Goal: Task Accomplishment & Management: Use online tool/utility

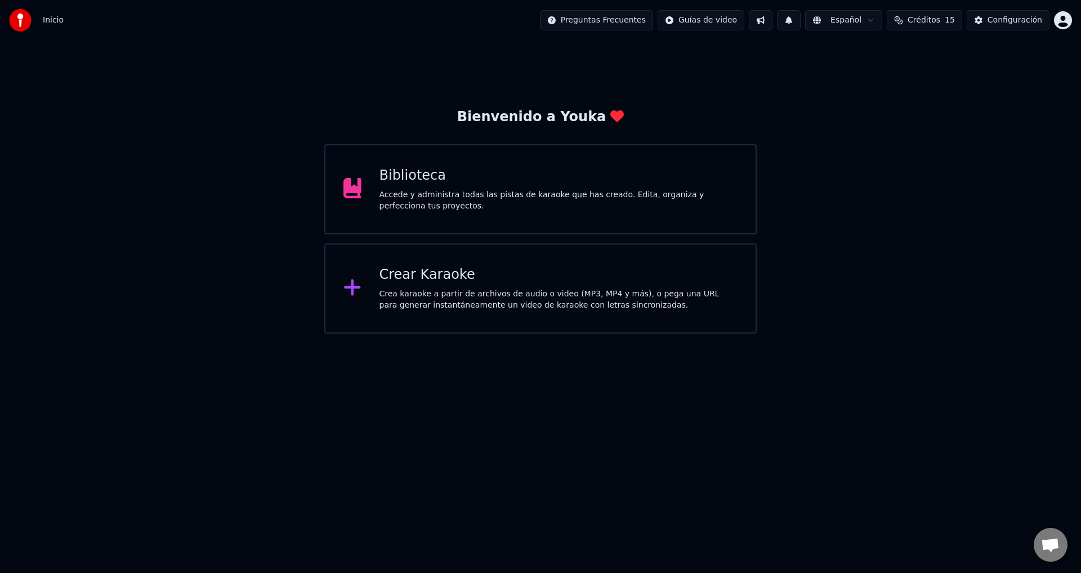
scroll to position [981, 0]
click at [560, 281] on div "Crear Karaoke" at bounding box center [559, 275] width 359 height 18
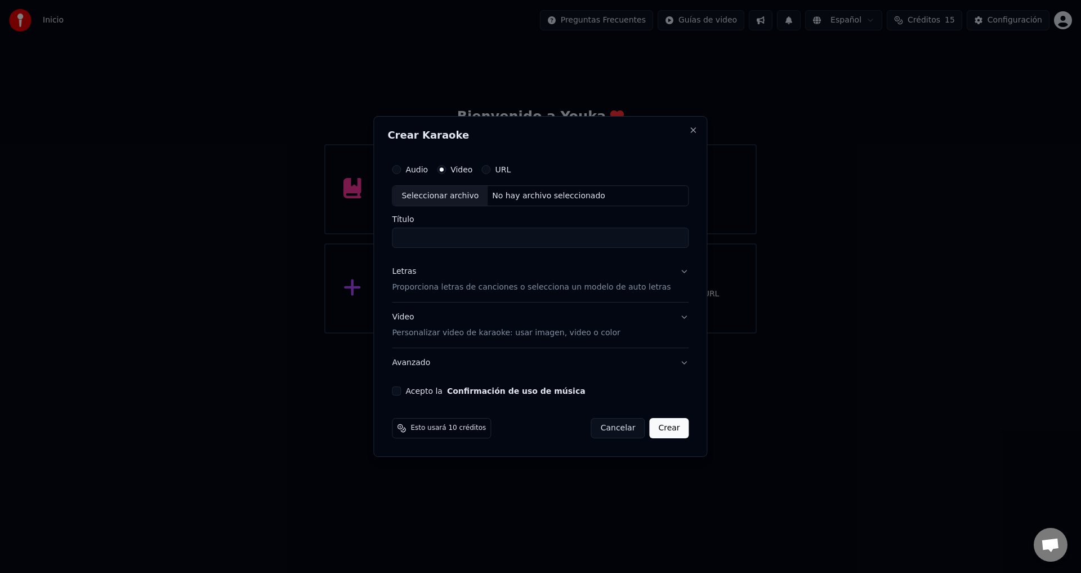
click at [471, 198] on div "Seleccionar archivo" at bounding box center [440, 196] width 95 height 20
type input "**********"
click at [433, 288] on p "Proporciona letras de canciones o selecciona un modelo de auto letras" at bounding box center [531, 287] width 279 height 11
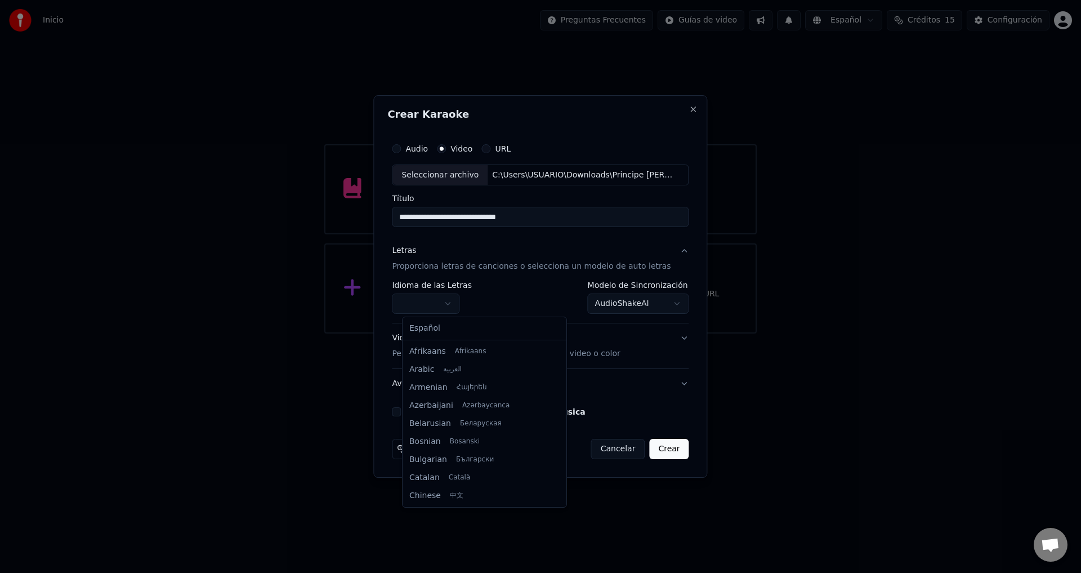
click at [417, 300] on body "Inicio Preguntas Frecuentes Guías de video Español Créditos 15 Configuración Bi…" at bounding box center [540, 166] width 1081 height 333
select select "**"
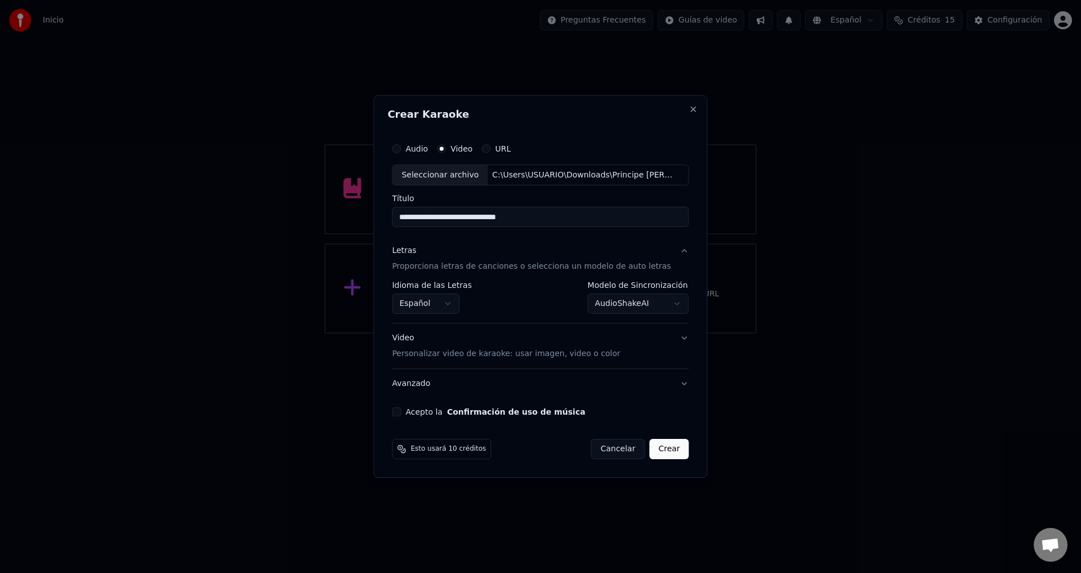
click at [401, 409] on button "Acepto la Confirmación de uso de música" at bounding box center [396, 411] width 9 height 9
click at [506, 354] on p "Personalizar video de karaoke: usar imagen, video o color" at bounding box center [506, 353] width 228 height 11
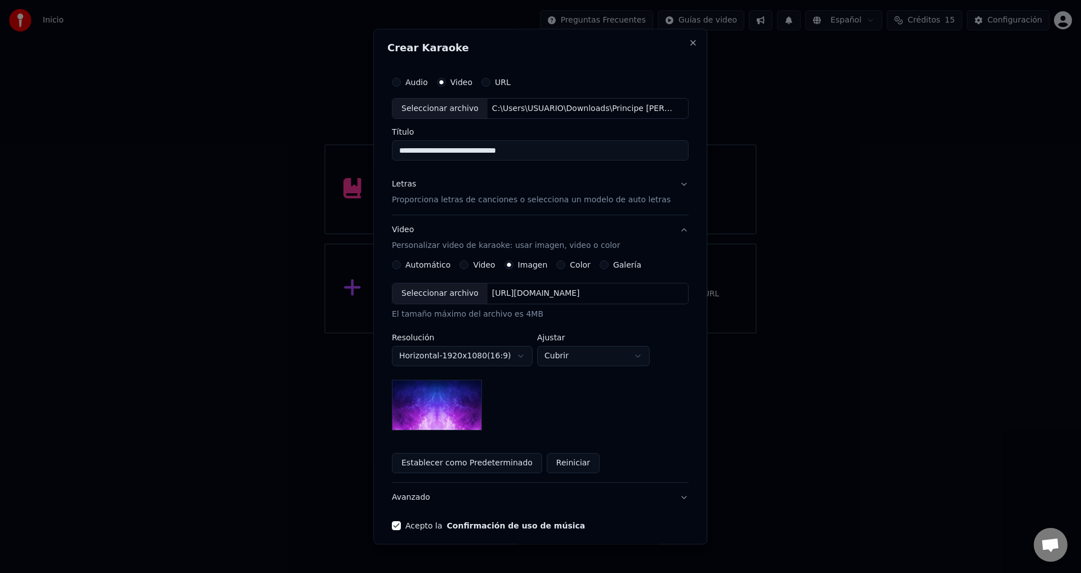
click at [469, 262] on button "Video" at bounding box center [464, 265] width 9 height 9
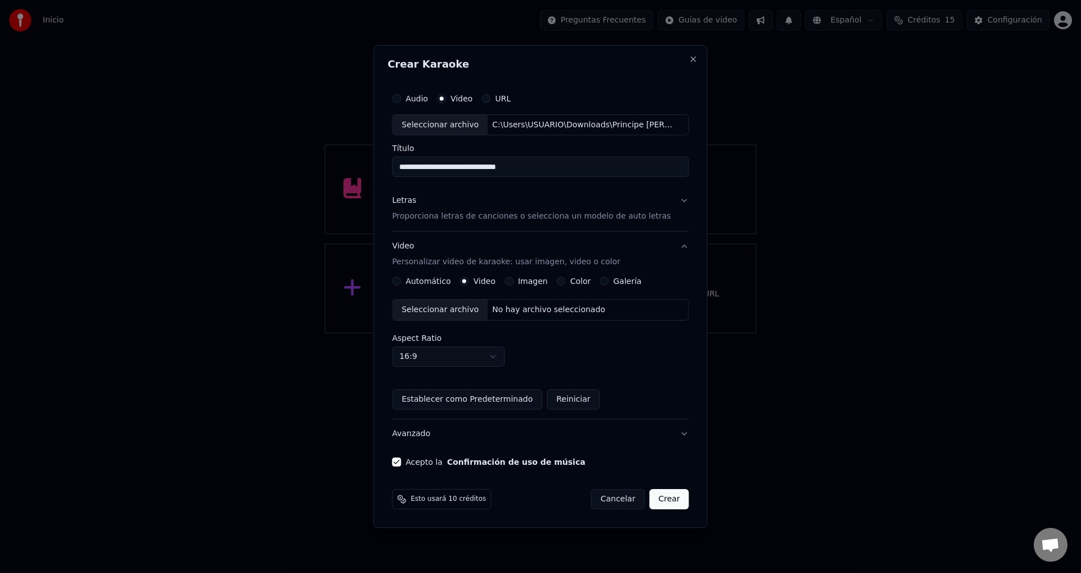
click at [504, 309] on div "No hay archivo seleccionado" at bounding box center [549, 309] width 122 height 11
click at [407, 217] on p "Proporciona letras de canciones o selecciona un modelo de auto letras" at bounding box center [531, 216] width 279 height 11
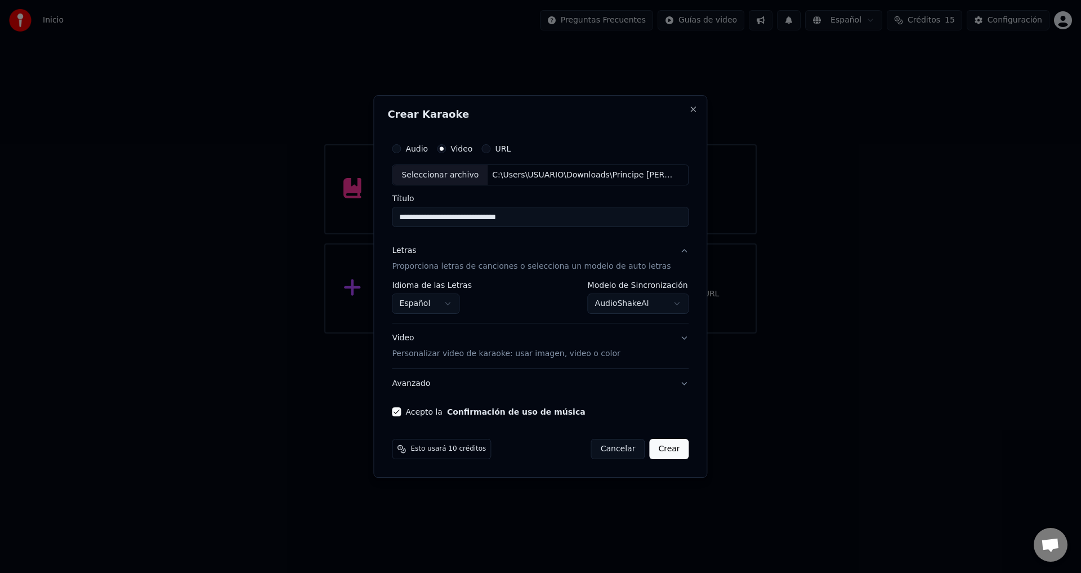
click at [658, 451] on button "Crear" at bounding box center [668, 449] width 39 height 20
